Goal: Answer question/provide support

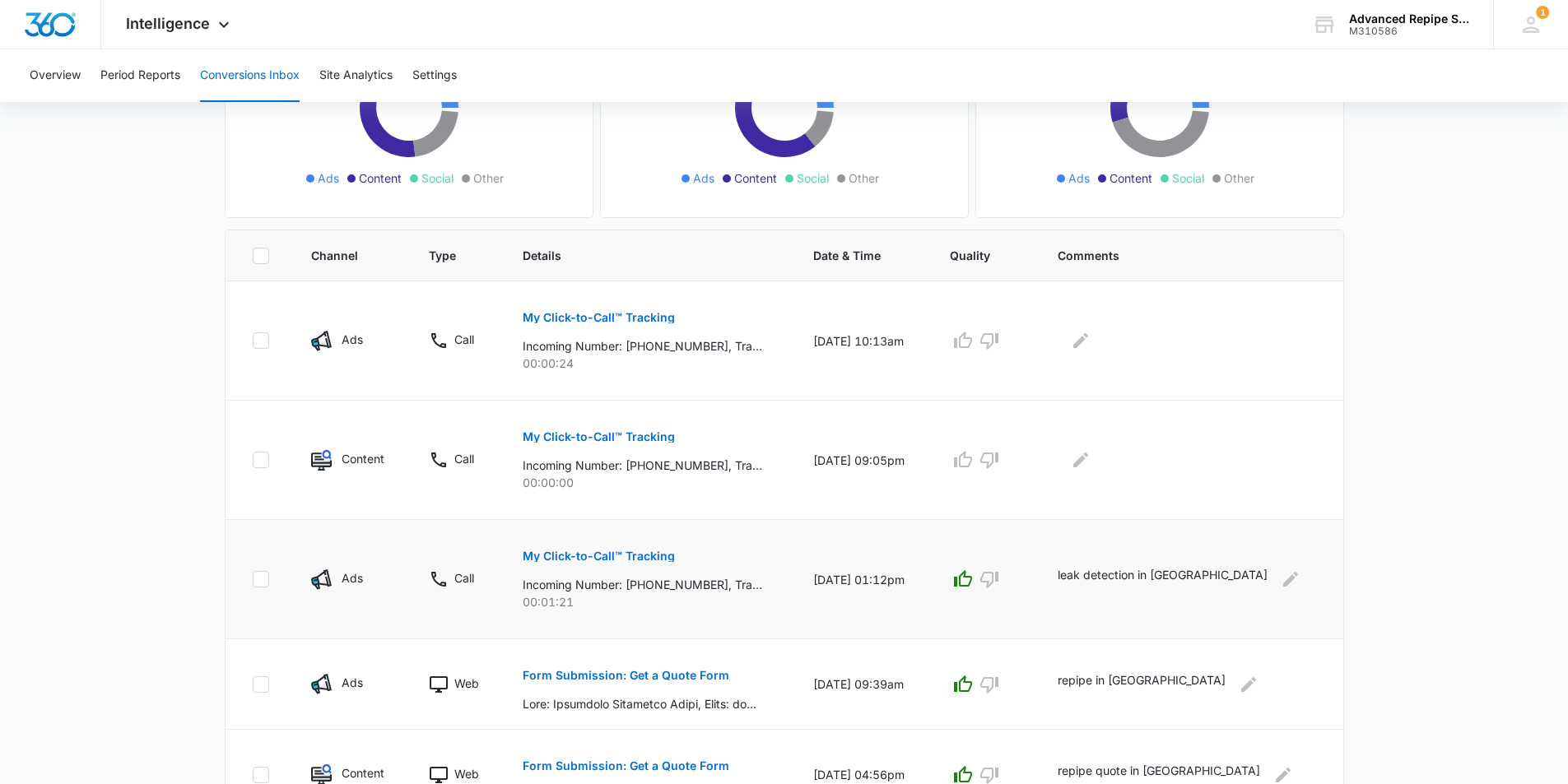
scroll to position [247, 0]
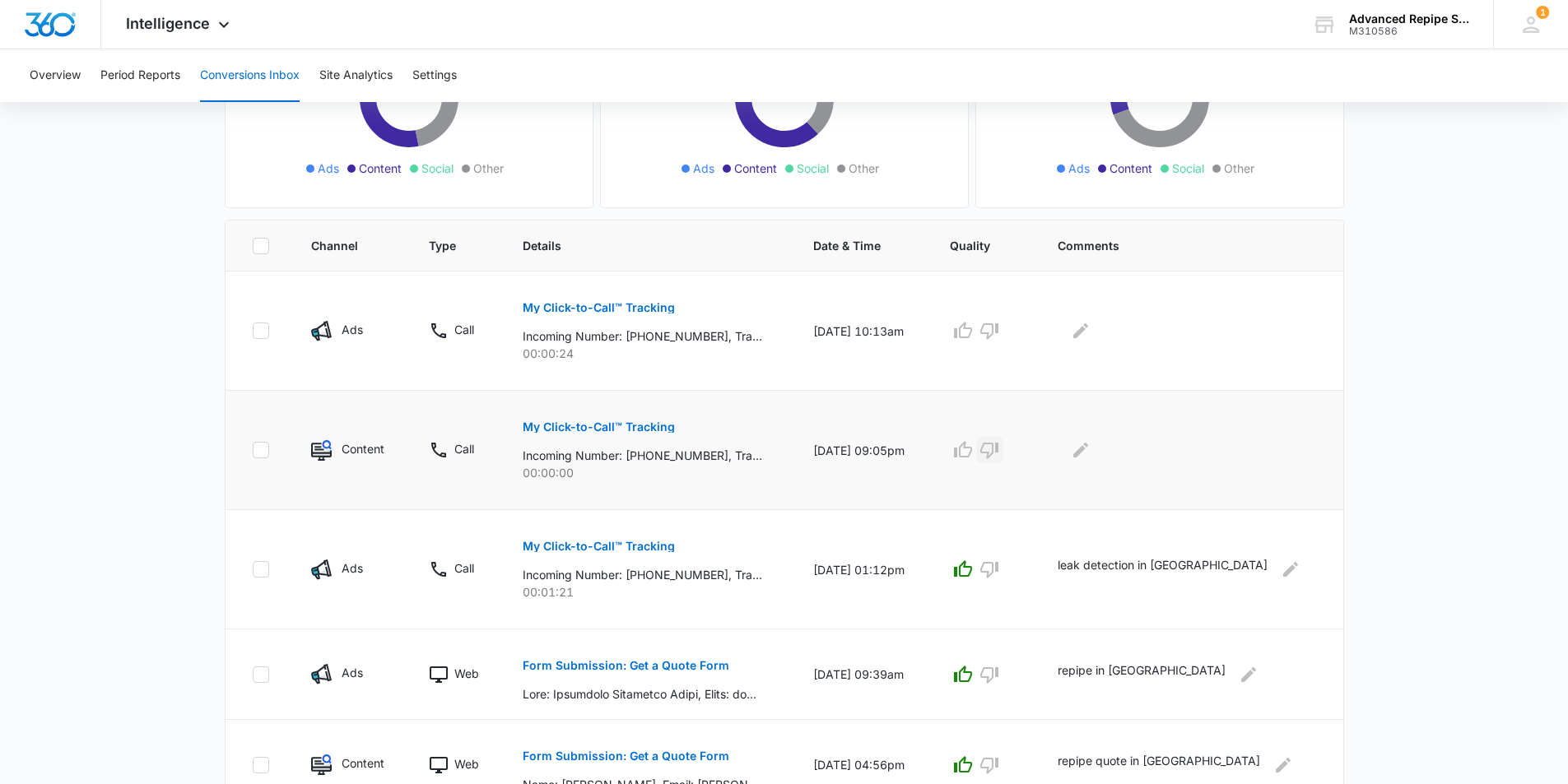
click at [999, 454] on icon "button" at bounding box center [989, 450] width 20 height 20
click at [1093, 455] on button "Edit Comments" at bounding box center [1080, 450] width 27 height 27
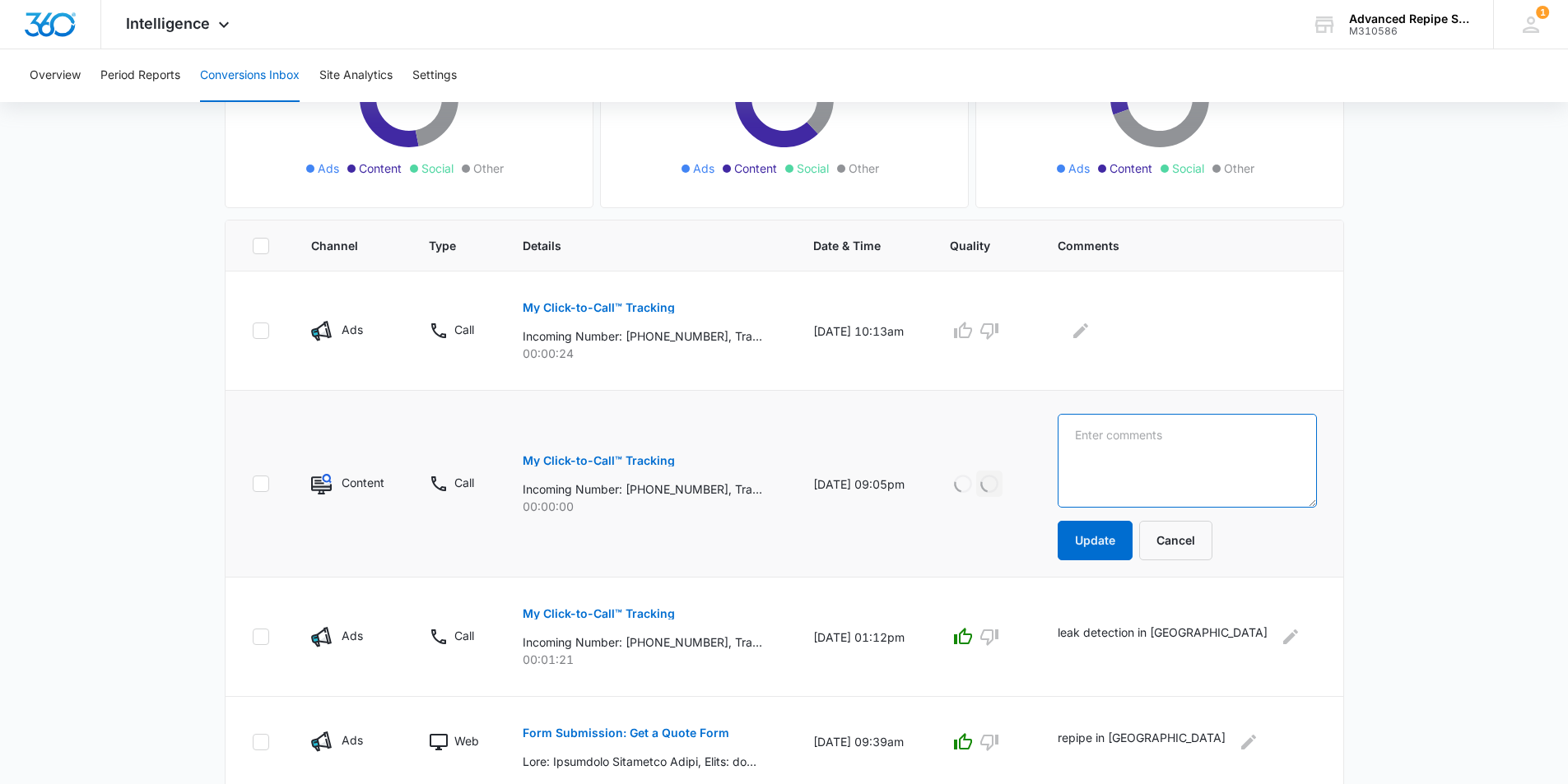
click at [1139, 448] on textarea at bounding box center [1186, 460] width 258 height 94
type textarea "n"
type textarea "hung up"
click at [1132, 548] on button "Update" at bounding box center [1094, 541] width 75 height 40
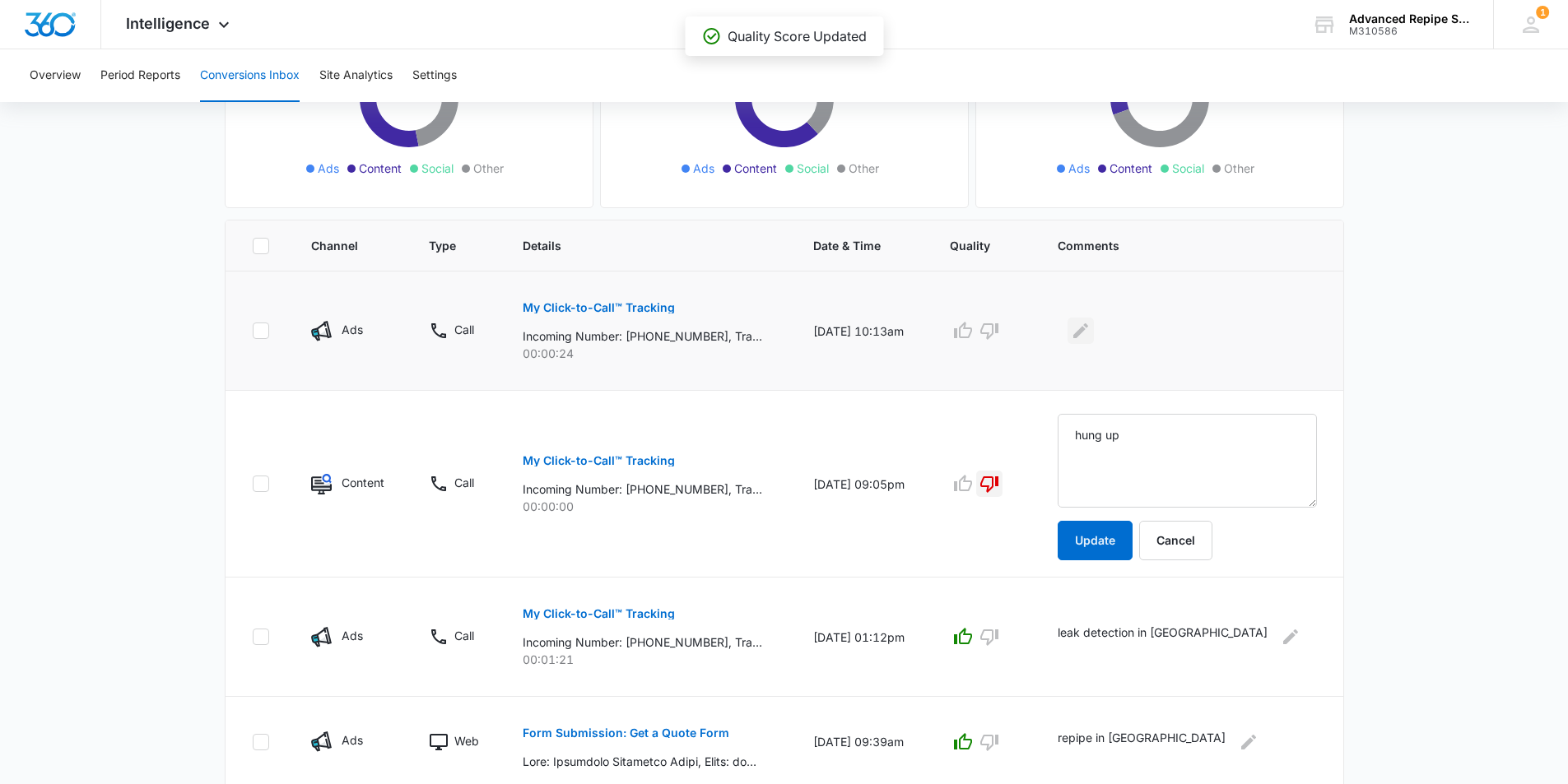
click at [1091, 327] on icon "Edit Comments" at bounding box center [1080, 330] width 20 height 20
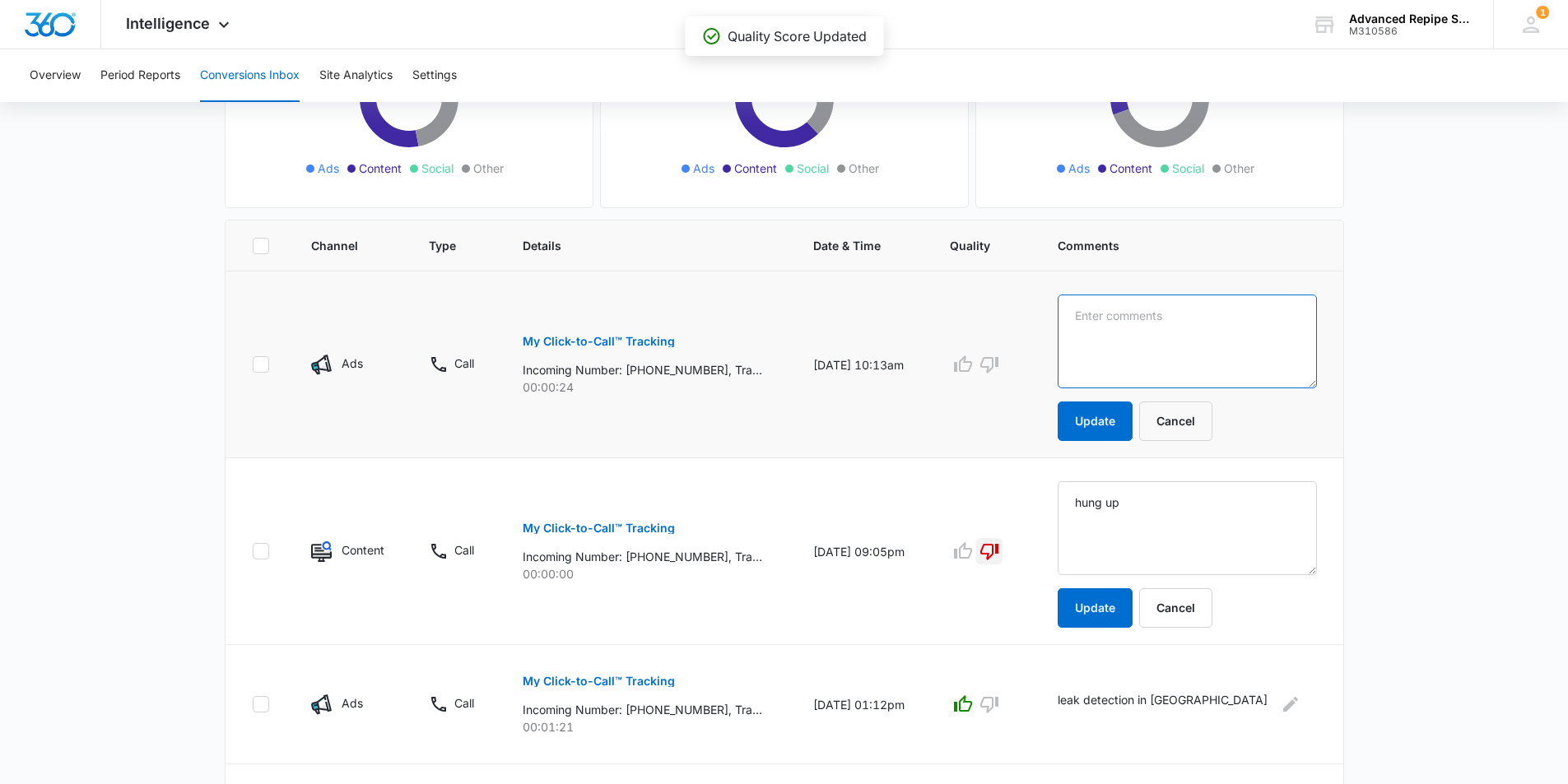
click at [1152, 328] on textarea at bounding box center [1186, 341] width 258 height 94
type textarea "w"
type textarea "called wrong company"
click at [1132, 426] on button "Update" at bounding box center [1094, 421] width 75 height 40
drag, startPoint x: 1060, startPoint y: 358, endPoint x: 1043, endPoint y: 367, distance: 19.2
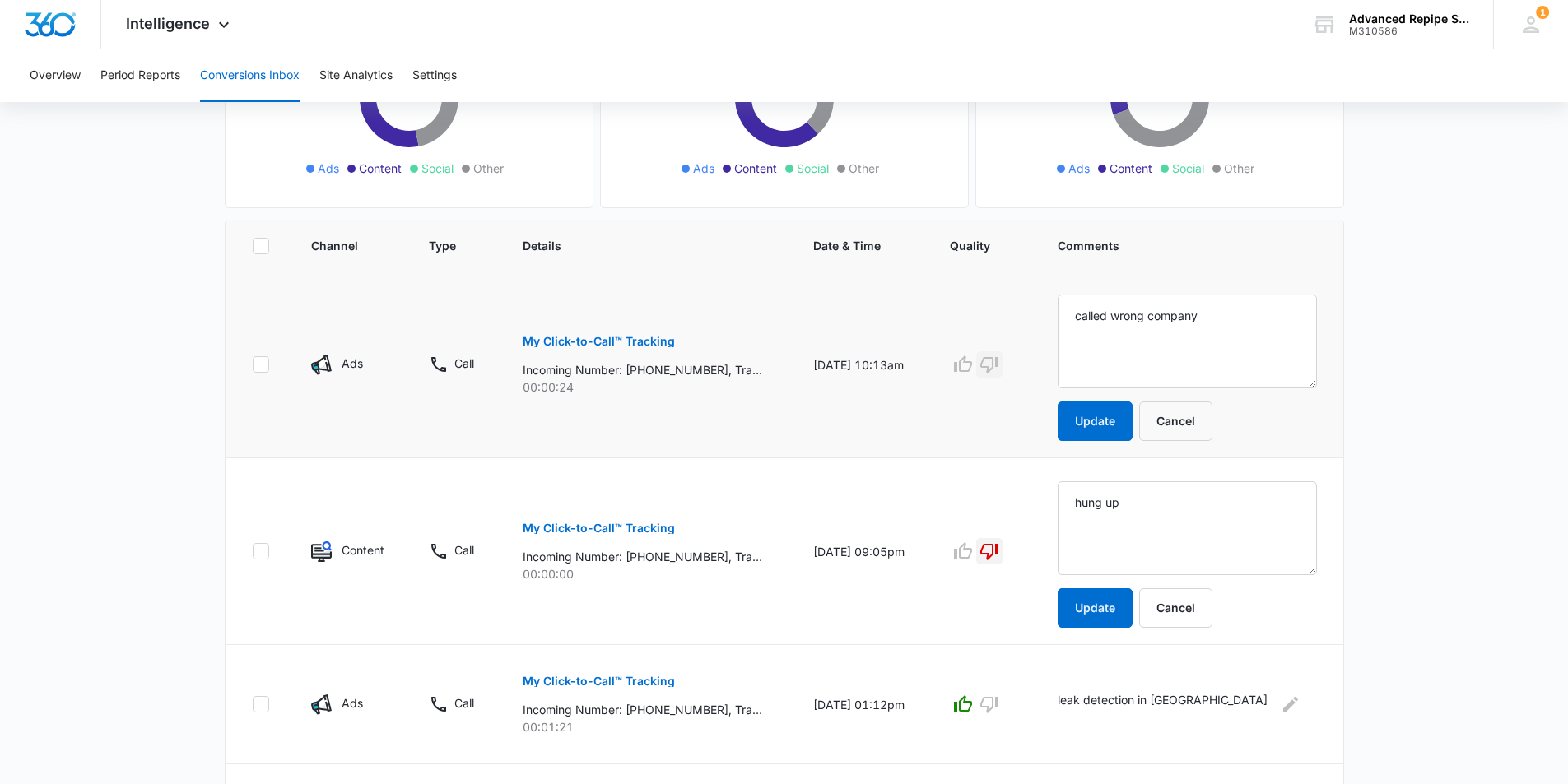
click at [1017, 367] on div at bounding box center [983, 364] width 68 height 27
click at [999, 367] on icon "button" at bounding box center [989, 364] width 18 height 16
